Goal: Task Accomplishment & Management: Complete application form

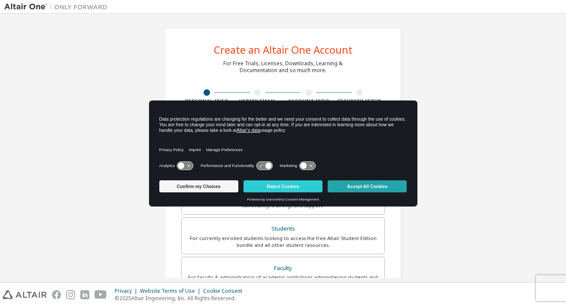
click at [343, 187] on button "Accept All Cookies" at bounding box center [366, 186] width 79 height 12
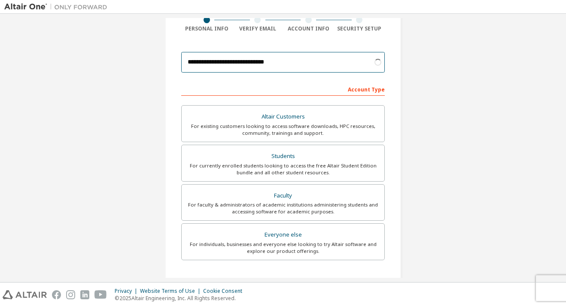
scroll to position [73, 0]
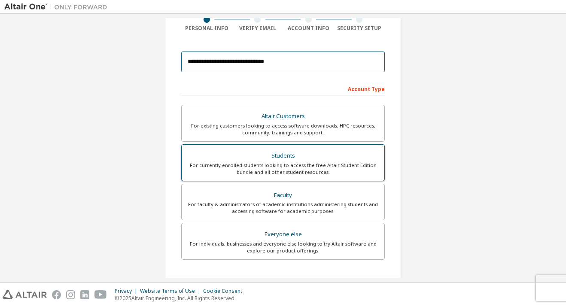
type input "**********"
click at [324, 160] on div "Students" at bounding box center [283, 156] width 192 height 12
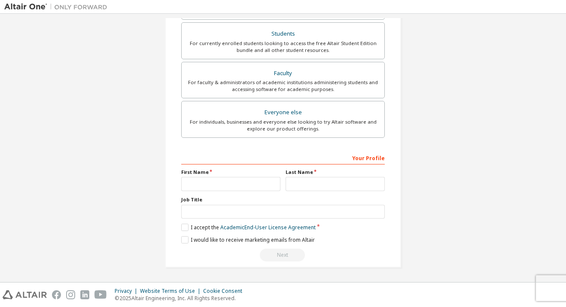
scroll to position [197, 0]
type input "*****"
type input "*******"
click at [184, 227] on label "I accept the Academic End-User License Agreement" at bounding box center [248, 227] width 134 height 7
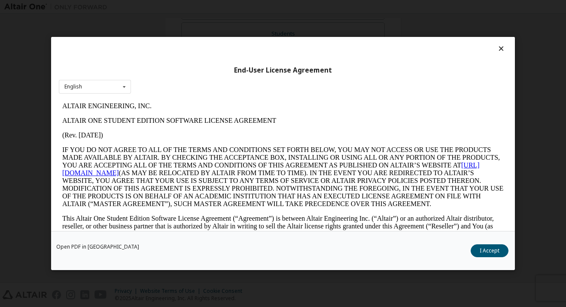
scroll to position [0, 0]
click at [485, 244] on div "Open PDF in New Tab I Accept" at bounding box center [283, 250] width 464 height 39
click at [485, 250] on button "I Accept" at bounding box center [489, 250] width 38 height 13
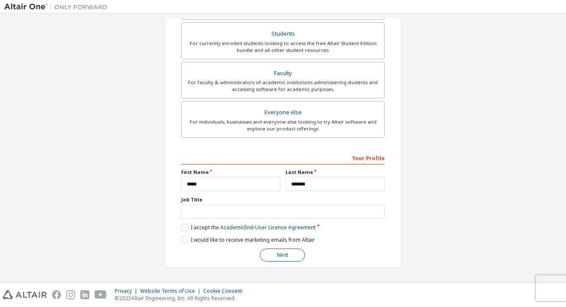
scroll to position [196, 0]
click at [291, 257] on button "Next" at bounding box center [282, 255] width 45 height 13
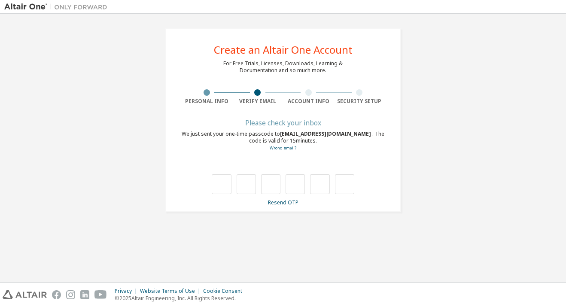
type input "*"
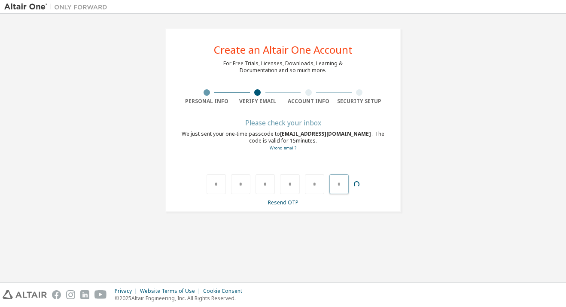
type input "*"
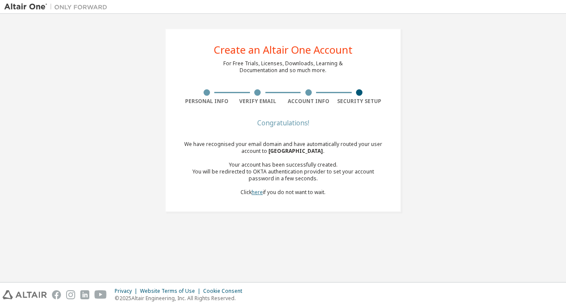
click at [261, 192] on link "here" at bounding box center [257, 191] width 11 height 7
